Goal: Task Accomplishment & Management: Manage account settings

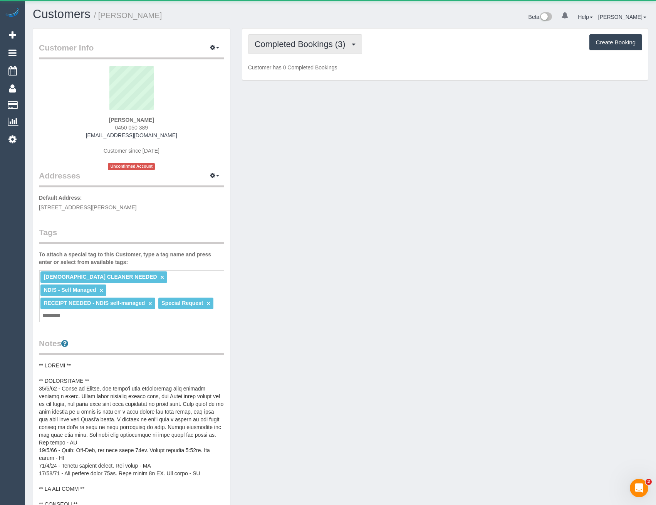
click at [324, 49] on button "Completed Bookings (3)" at bounding box center [305, 44] width 114 height 20
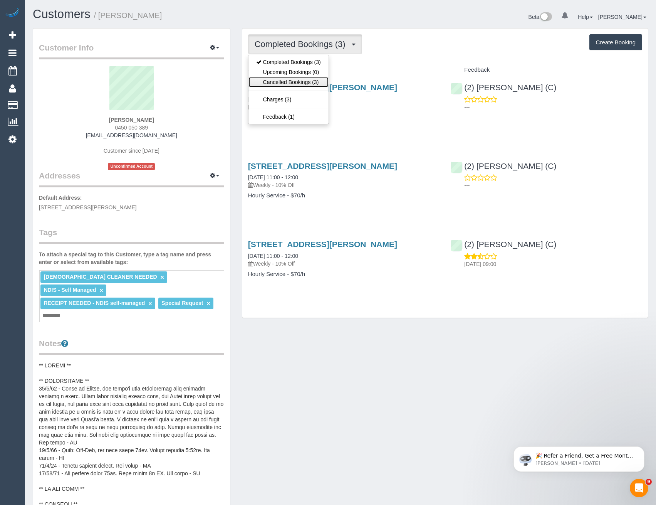
click at [312, 82] on link "Cancelled Bookings (3)" at bounding box center [289, 82] width 80 height 10
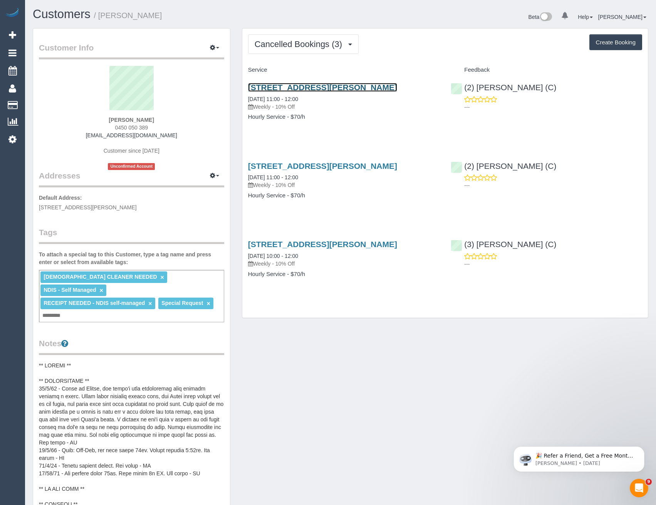
click at [312, 88] on link "9/44 Orrong Crescent, Caulfield Nth, VIC 3161" at bounding box center [322, 87] width 149 height 9
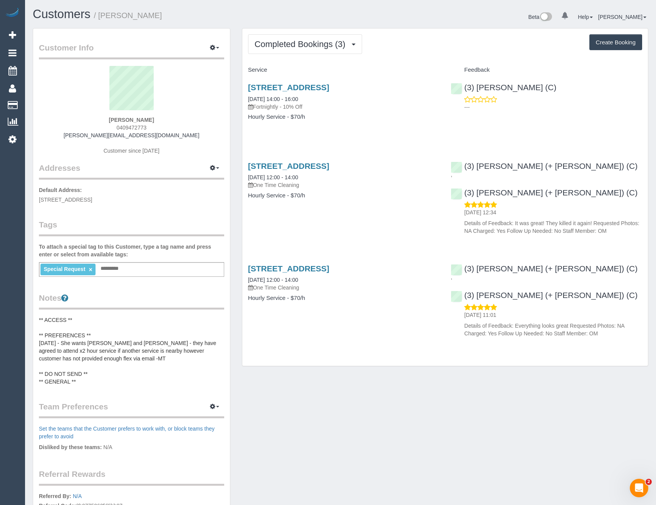
click at [331, 56] on div "Completed Bookings (3) Completed Bookings (3) Upcoming Bookings (11) Cancelled …" at bounding box center [445, 197] width 406 height 337
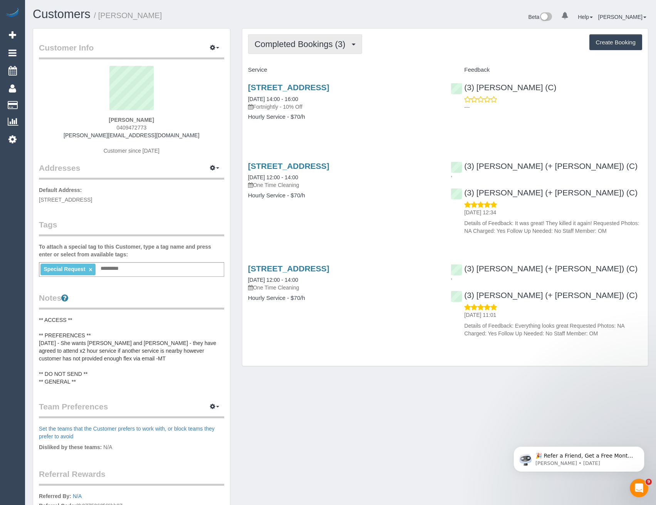
click at [332, 49] on span "Completed Bookings (3)" at bounding box center [302, 44] width 95 height 10
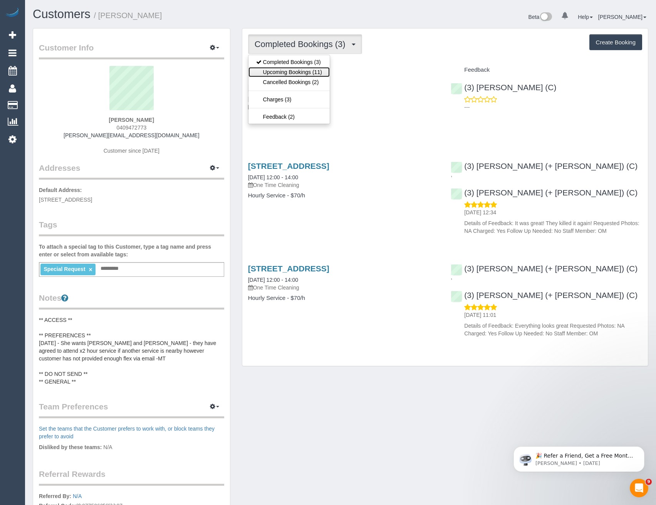
click at [322, 70] on link "Upcoming Bookings (11)" at bounding box center [289, 72] width 81 height 10
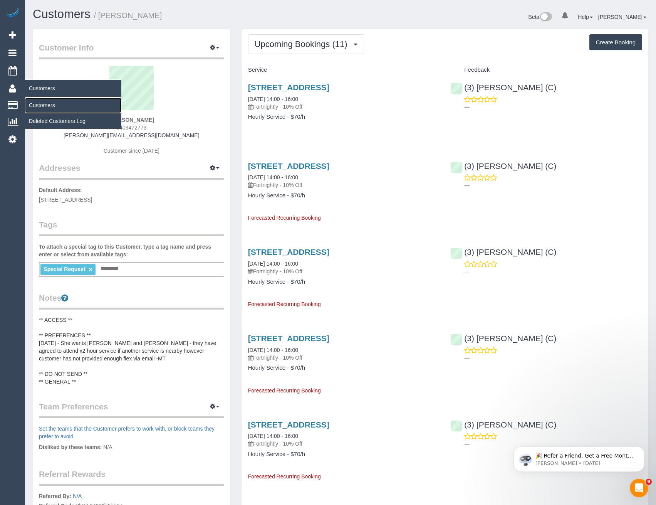
drag, startPoint x: 46, startPoint y: 101, endPoint x: 51, endPoint y: 99, distance: 5.2
click at [46, 101] on link "Customers" at bounding box center [73, 104] width 96 height 15
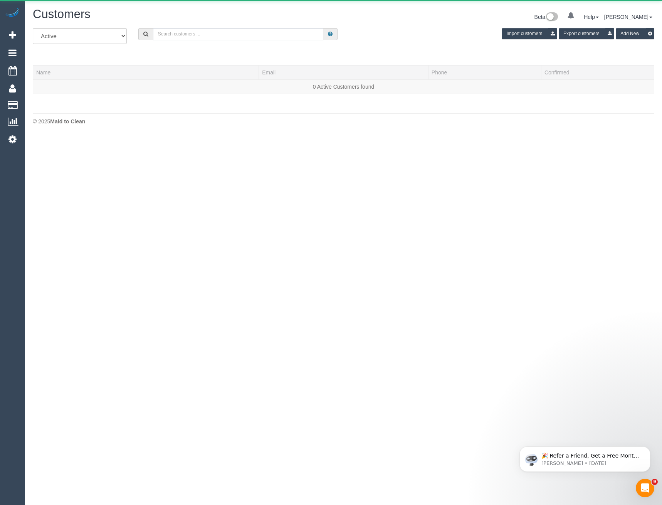
click at [164, 38] on input "text" at bounding box center [238, 34] width 171 height 12
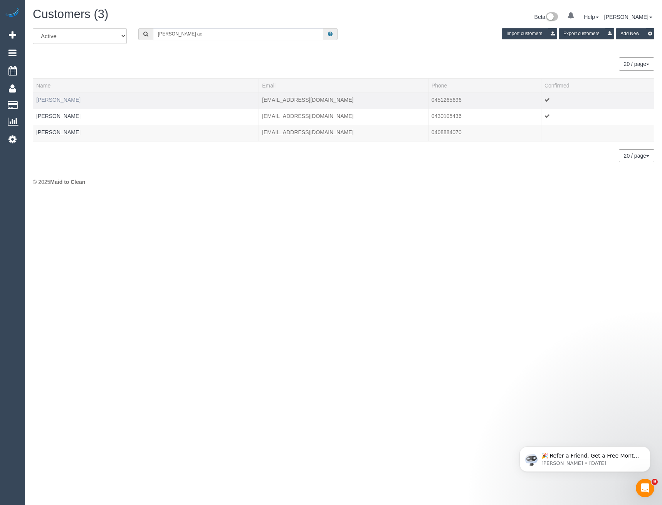
type input "[PERSON_NAME] ac"
click at [71, 100] on link "[PERSON_NAME]" at bounding box center [58, 100] width 44 height 6
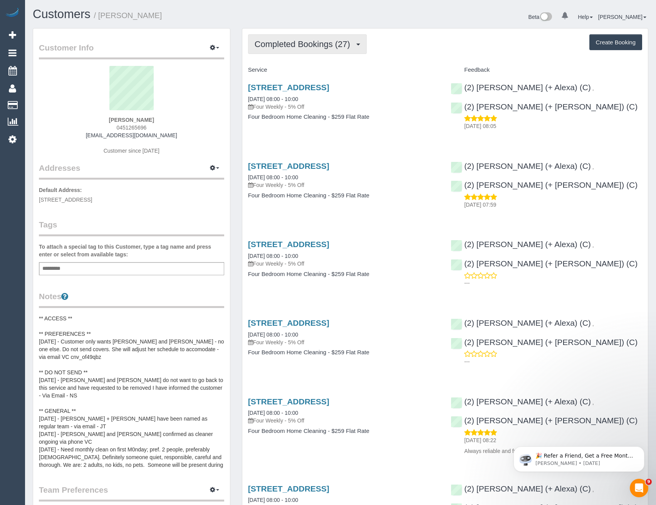
click at [355, 51] on button "Completed Bookings (27)" at bounding box center [307, 44] width 119 height 20
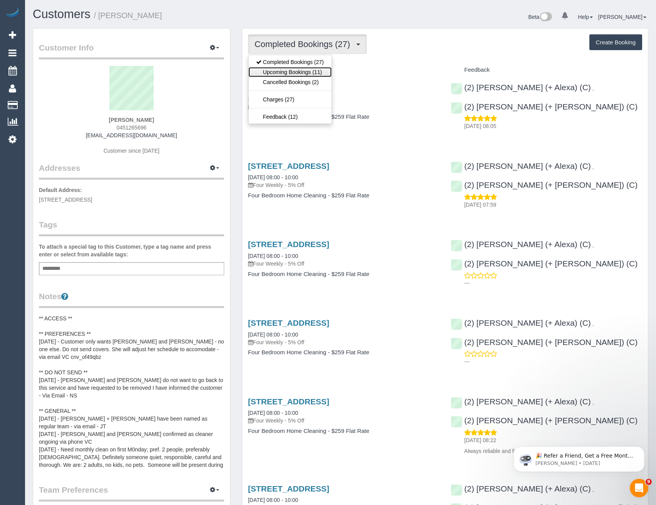
click at [304, 69] on link "Upcoming Bookings (11)" at bounding box center [290, 72] width 83 height 10
